Goal: Task Accomplishment & Management: Complete application form

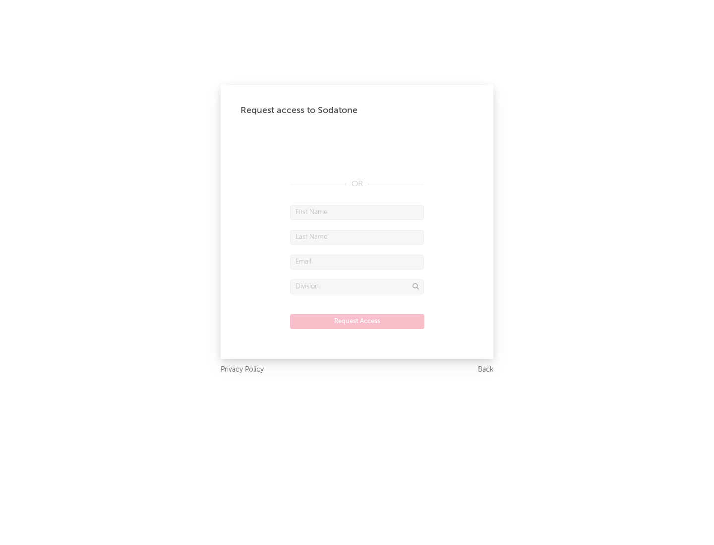
click at [357, 212] on input "text" at bounding box center [357, 212] width 134 height 15
type input "[PERSON_NAME]"
click at [357, 237] on input "text" at bounding box center [357, 237] width 134 height 15
type input "[PERSON_NAME]"
click at [357, 262] on input "text" at bounding box center [357, 262] width 134 height 15
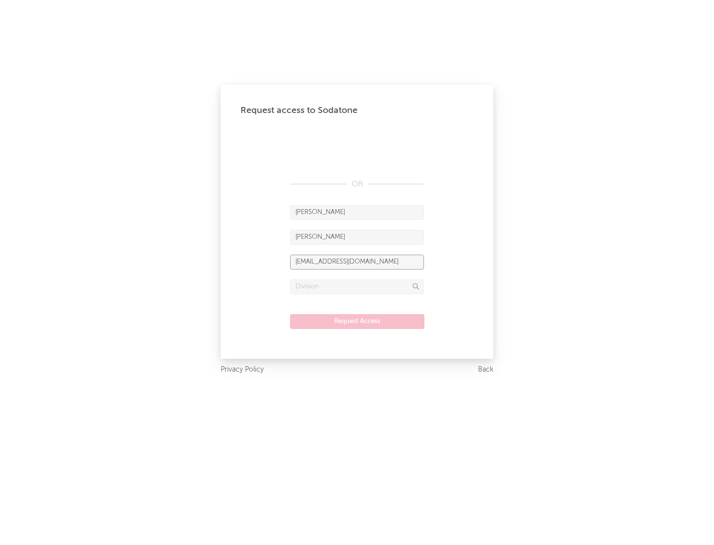
type input "[EMAIL_ADDRESS][DOMAIN_NAME]"
click at [357, 287] on input "text" at bounding box center [357, 287] width 134 height 15
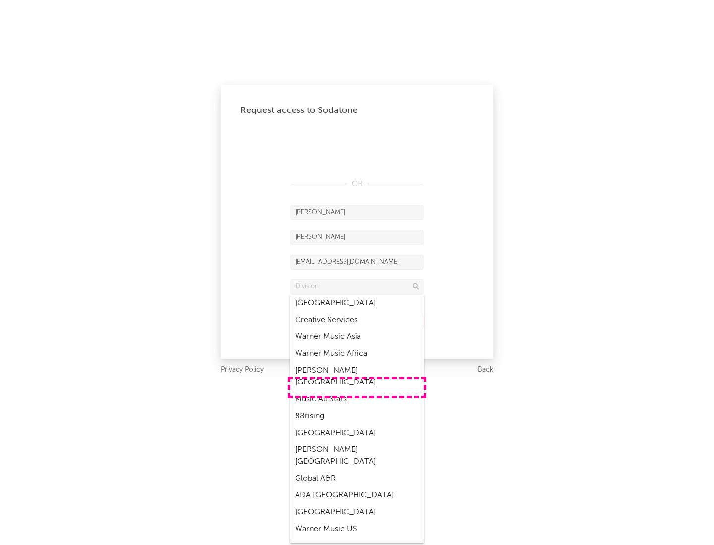
click at [357, 391] on div "Music All Stars" at bounding box center [357, 399] width 134 height 17
type input "Music All Stars"
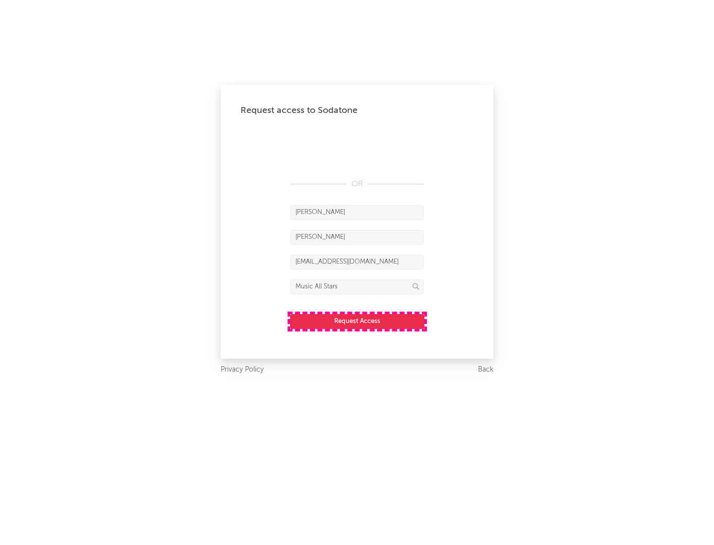
click at [357, 321] on button "Request Access" at bounding box center [357, 321] width 134 height 15
